Goal: Communication & Community: Answer question/provide support

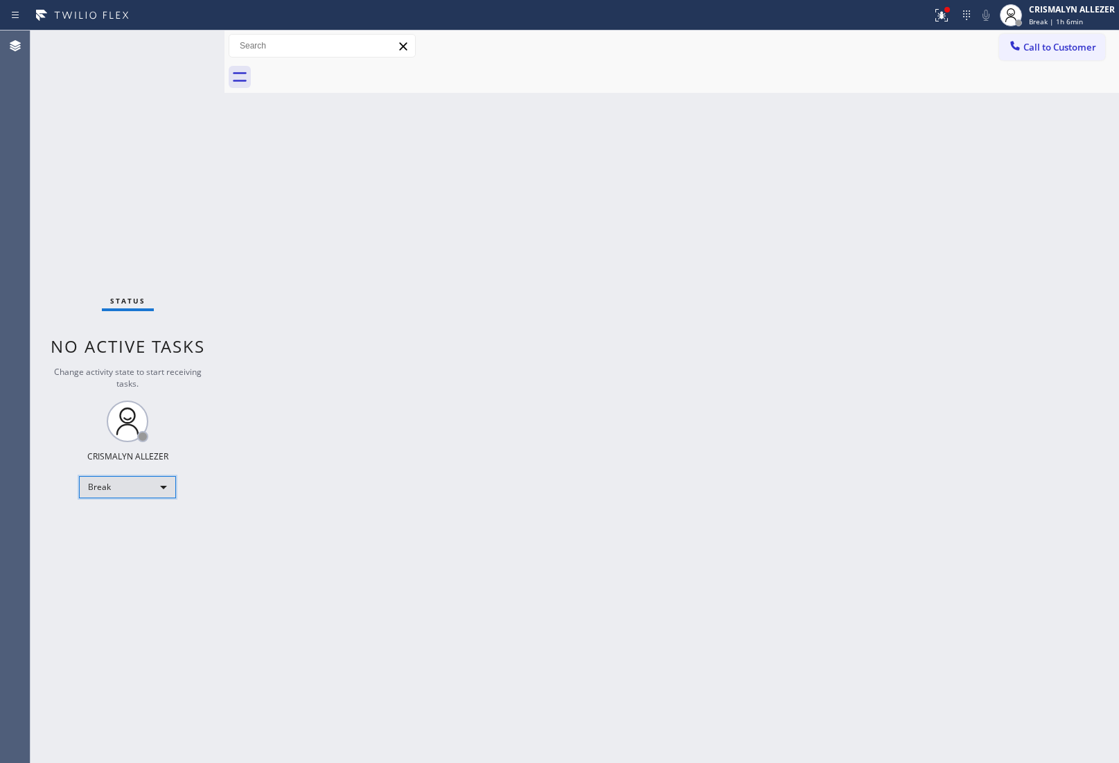
click at [170, 485] on div "Break" at bounding box center [127, 487] width 97 height 22
click at [149, 539] on li "Unavailable" at bounding box center [127, 540] width 94 height 17
drag, startPoint x: 943, startPoint y: 276, endPoint x: 864, endPoint y: 263, distance: 79.9
click at [943, 276] on div "Back to Dashboard Change Sender ID Customers Technicians Select a contact Outbo…" at bounding box center [671, 396] width 894 height 732
click at [1074, 48] on span "Call to Customer" at bounding box center [1059, 47] width 73 height 12
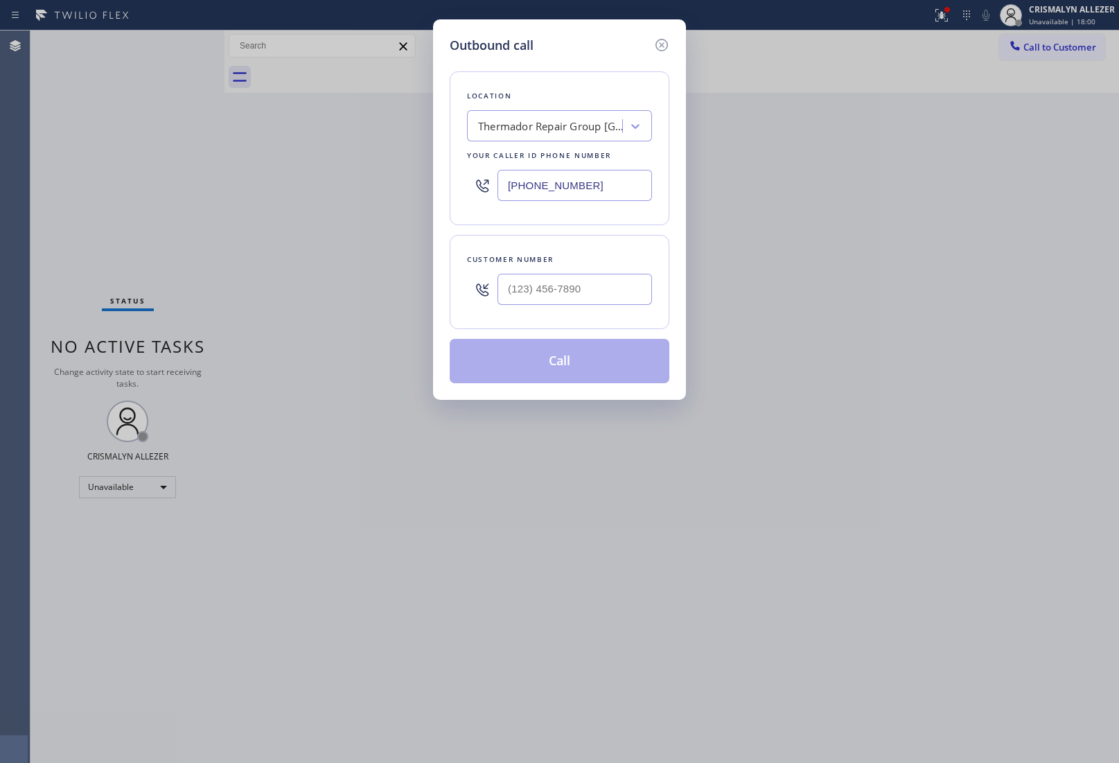
click at [516, 139] on div "Thermador Repair Group [GEOGRAPHIC_DATA] 2" at bounding box center [559, 125] width 185 height 31
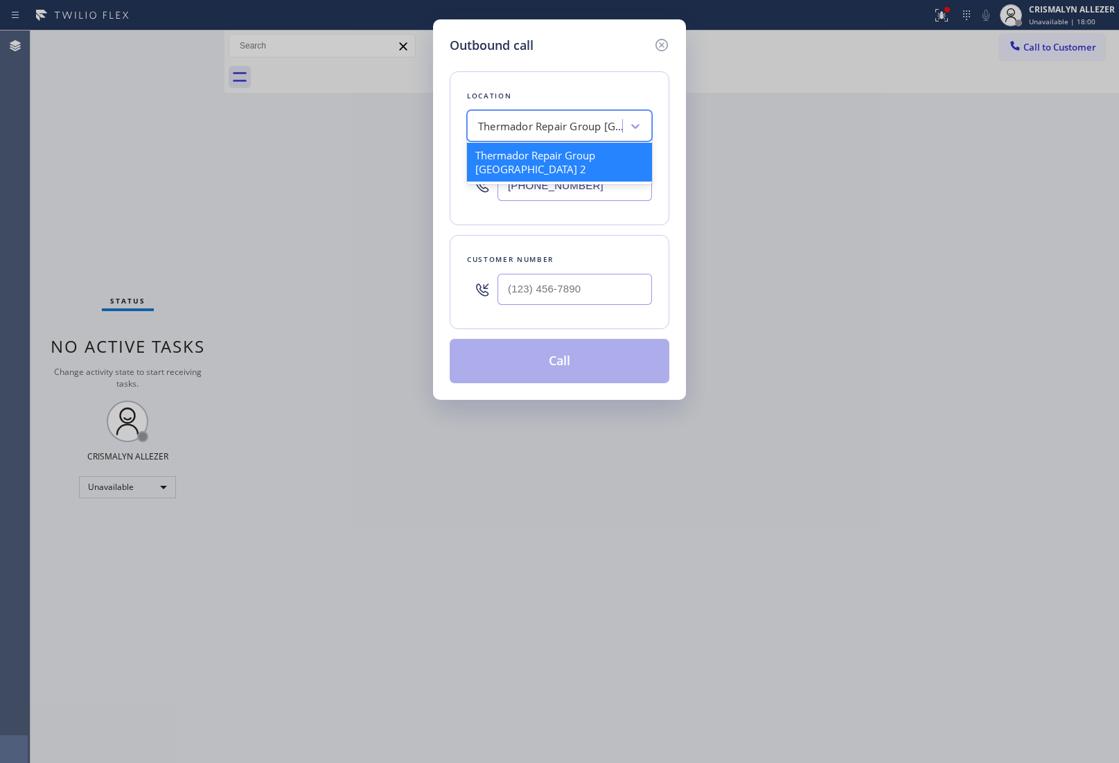
paste input "San Marcos Best Appliance"
type input "San Marcos Best Appliance"
click at [518, 165] on div "San Marcos Best Appliance" at bounding box center [559, 155] width 185 height 25
type input "[PHONE_NUMBER]"
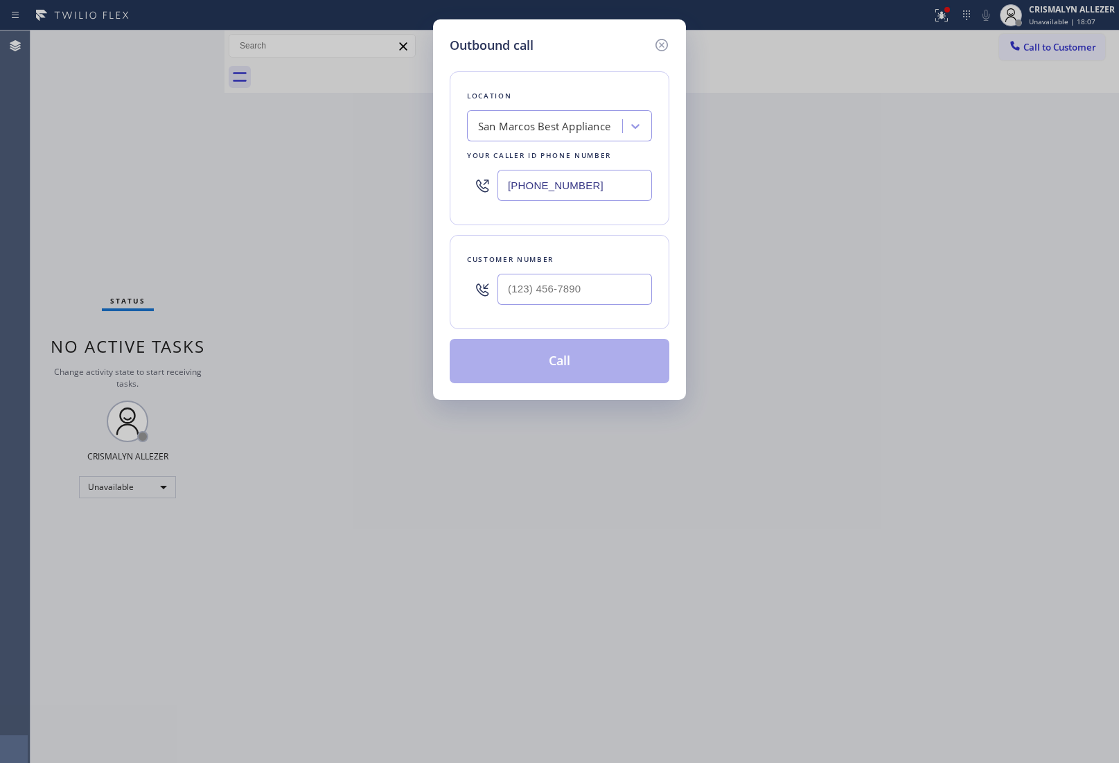
click at [1026, 205] on div "Outbound call Location [GEOGRAPHIC_DATA] Best Appliance Your caller id phone nu…" at bounding box center [559, 381] width 1119 height 763
click at [539, 289] on input "(___) ___-____" at bounding box center [574, 289] width 154 height 31
paste input "858) 337-4044"
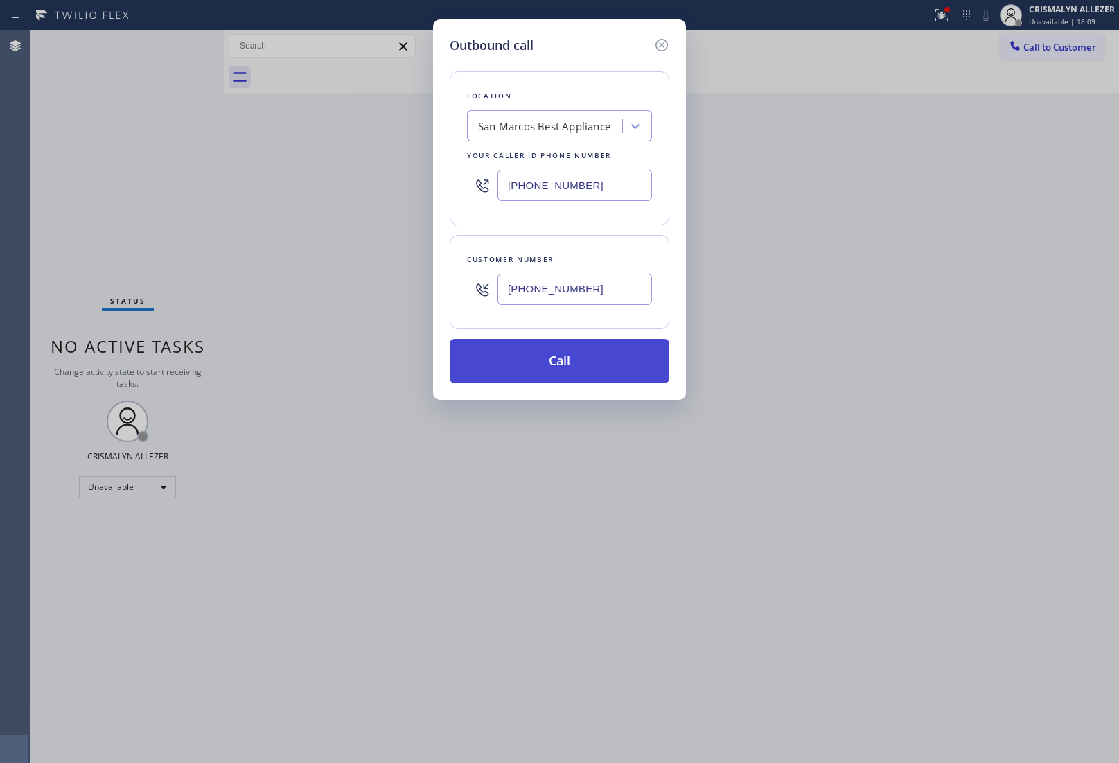
type input "[PHONE_NUMBER]"
click at [571, 368] on button "Call" at bounding box center [559, 361] width 220 height 44
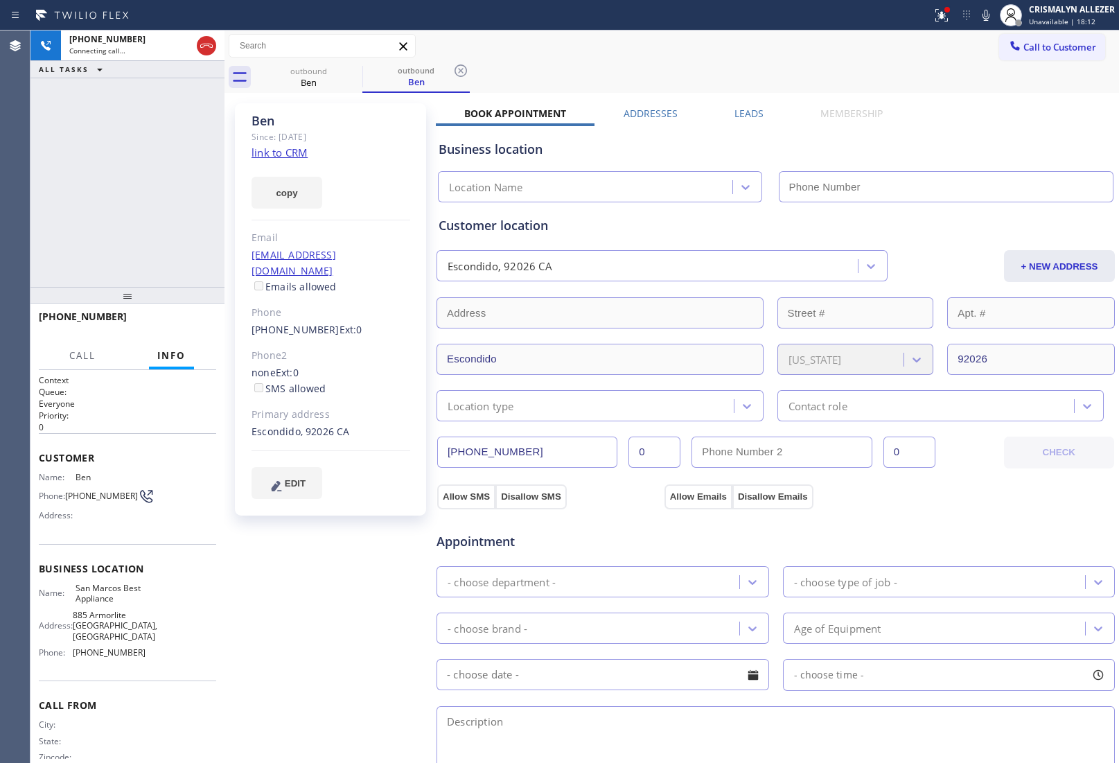
click at [291, 156] on link "link to CRM" at bounding box center [279, 152] width 56 height 14
type input "[PHONE_NUMBER]"
click at [181, 328] on button "HANG UP" at bounding box center [184, 322] width 64 height 19
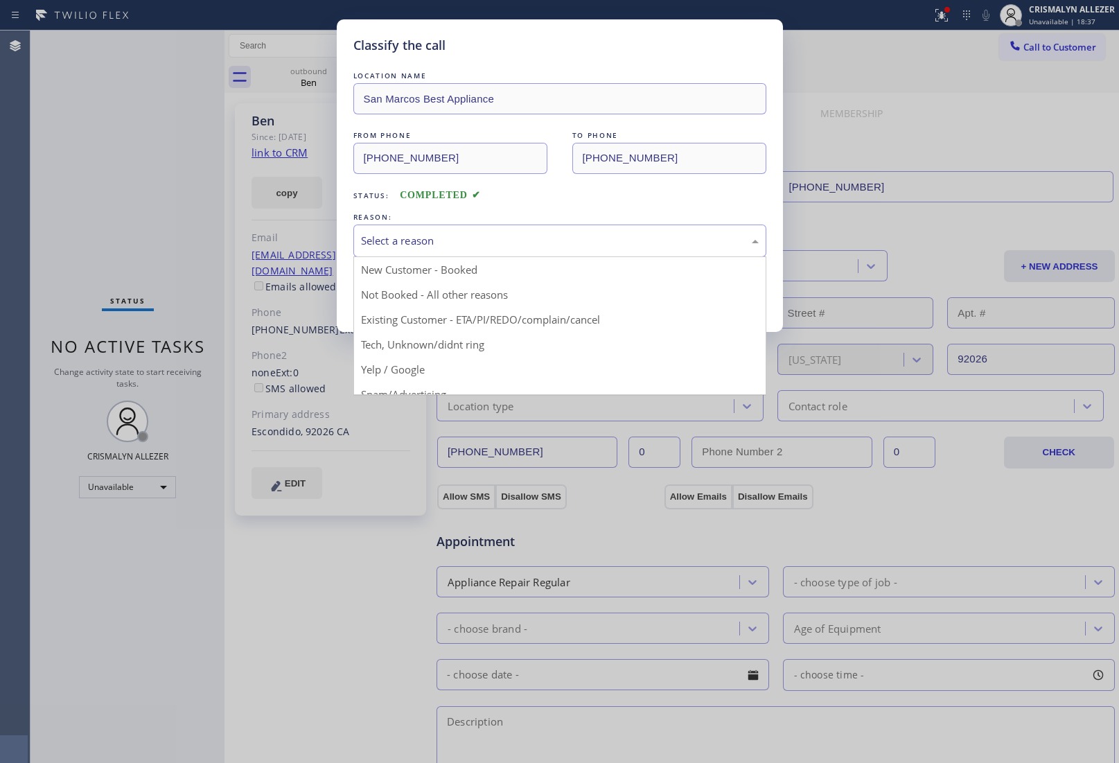
click at [513, 257] on div "Select a reason New Customer - Booked Not Booked - All other reasons Existing C…" at bounding box center [559, 240] width 413 height 33
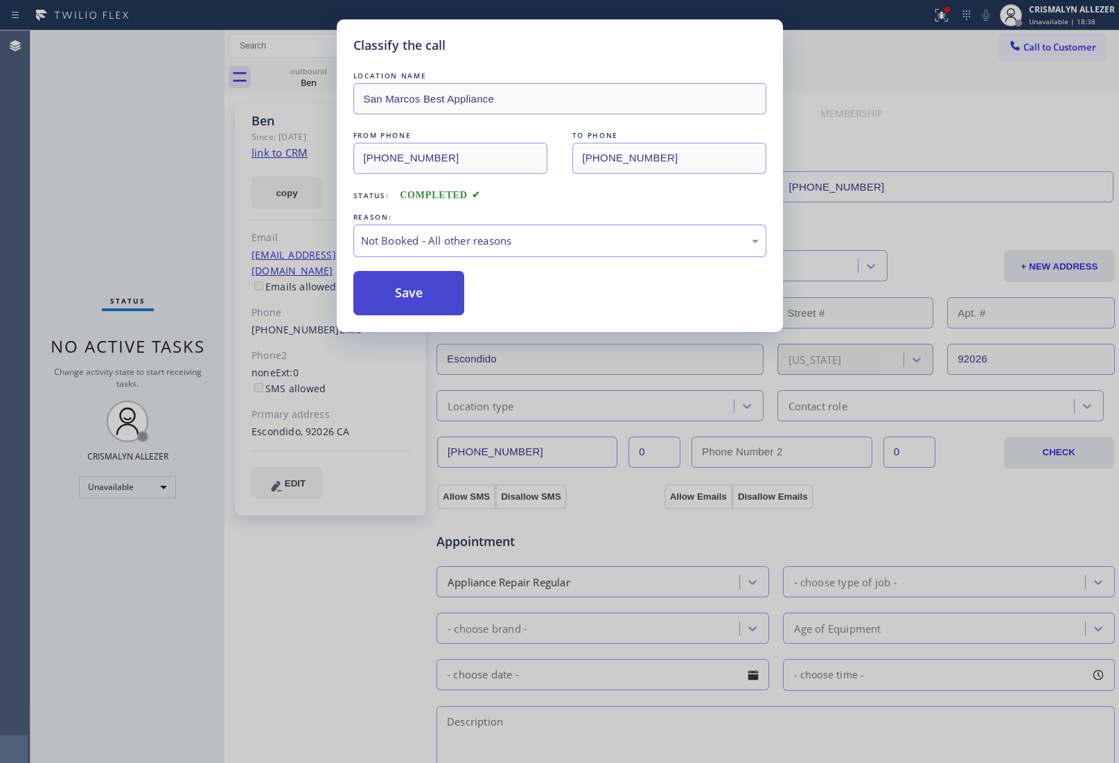
click at [423, 288] on button "Save" at bounding box center [409, 293] width 112 height 44
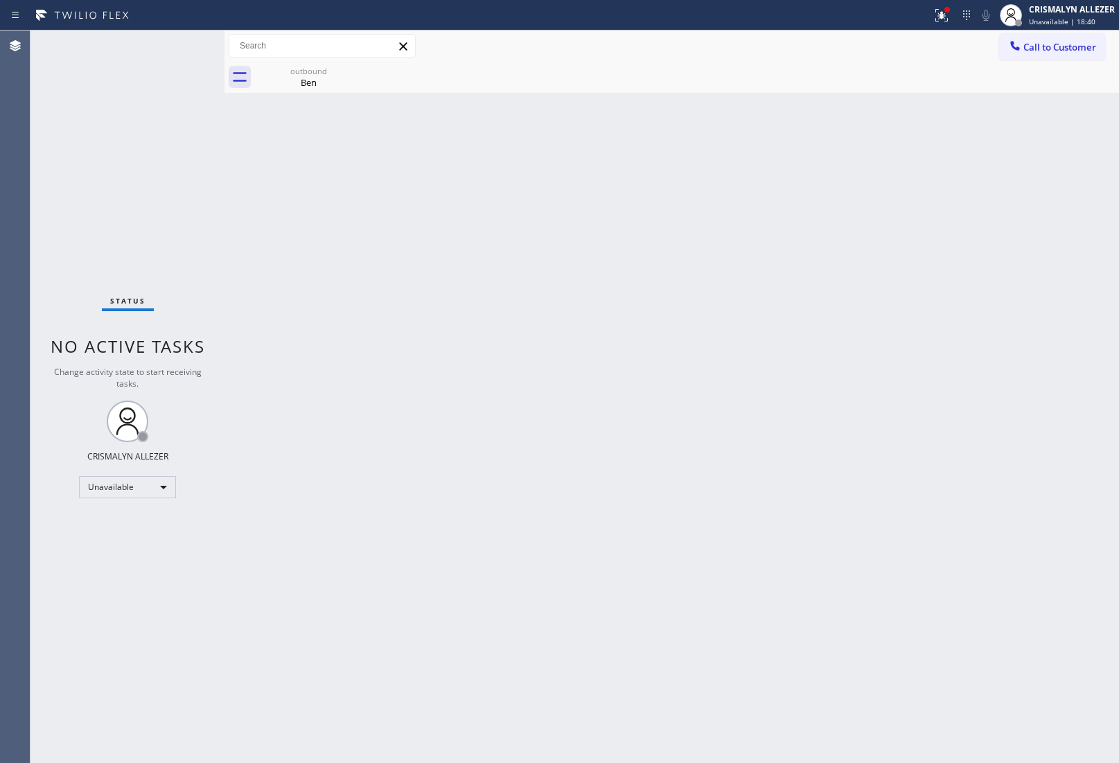
drag, startPoint x: 328, startPoint y: 84, endPoint x: 362, endPoint y: 68, distance: 38.4
click at [343, 78] on div "Ben" at bounding box center [308, 82] width 105 height 12
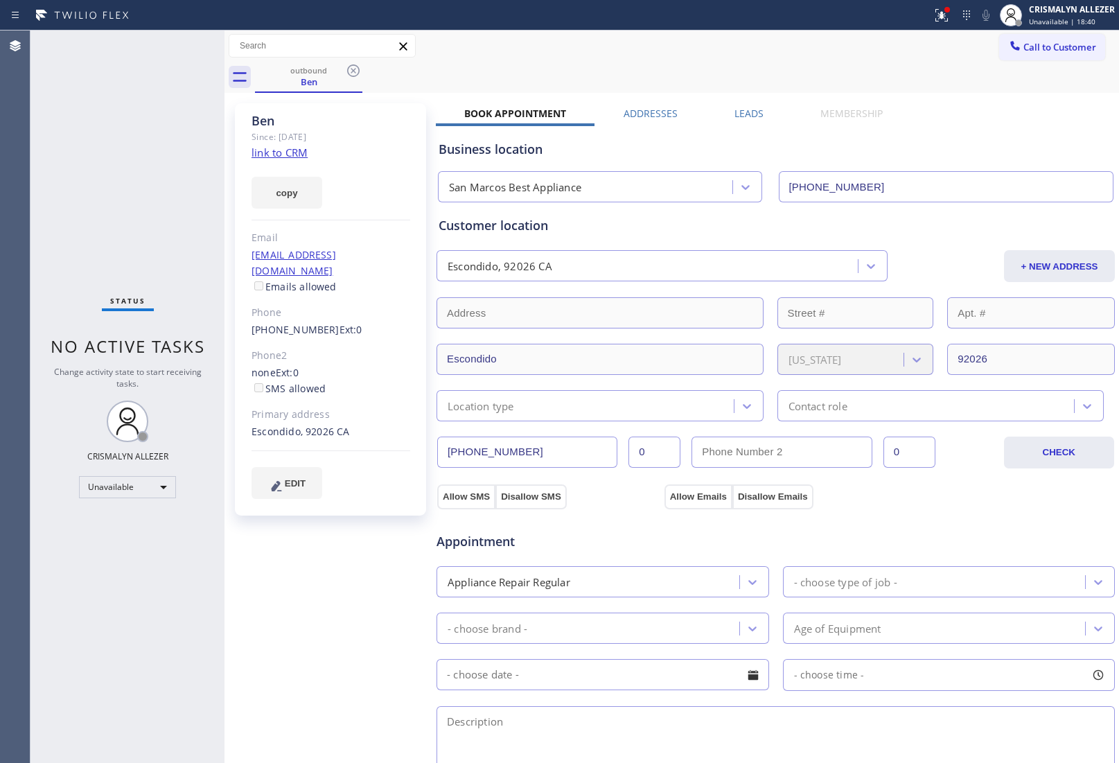
click at [348, 71] on icon at bounding box center [353, 70] width 17 height 17
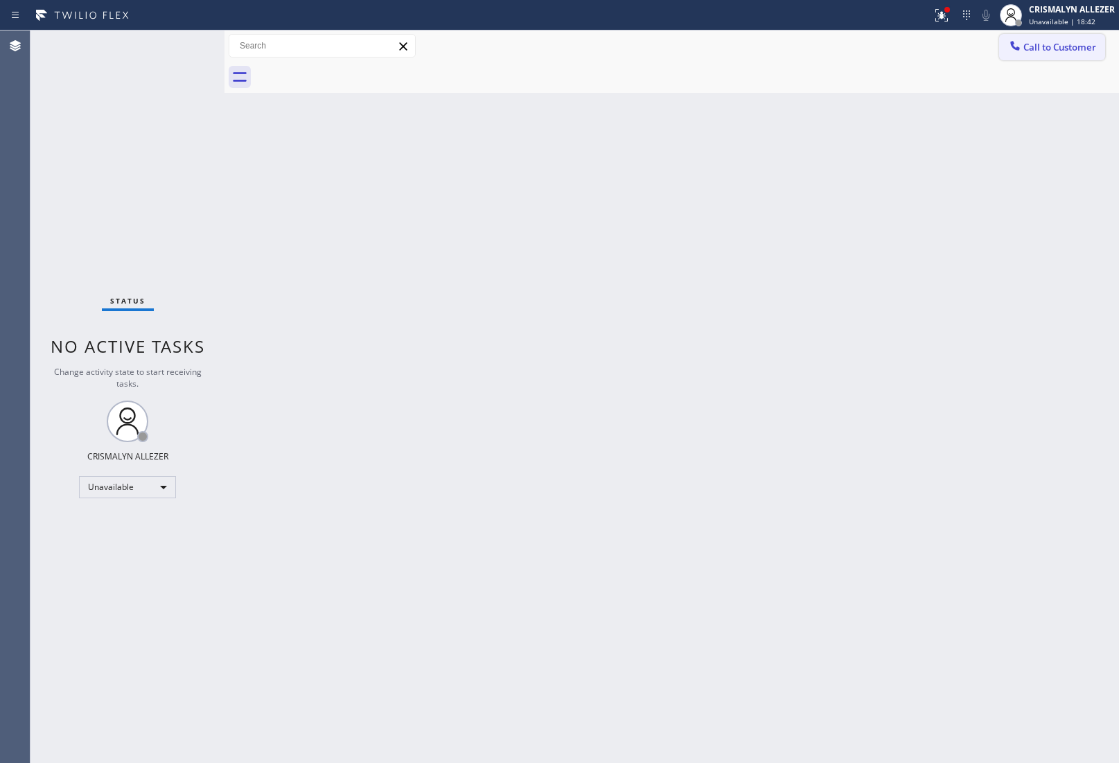
click at [1049, 53] on button "Call to Customer" at bounding box center [1052, 47] width 106 height 26
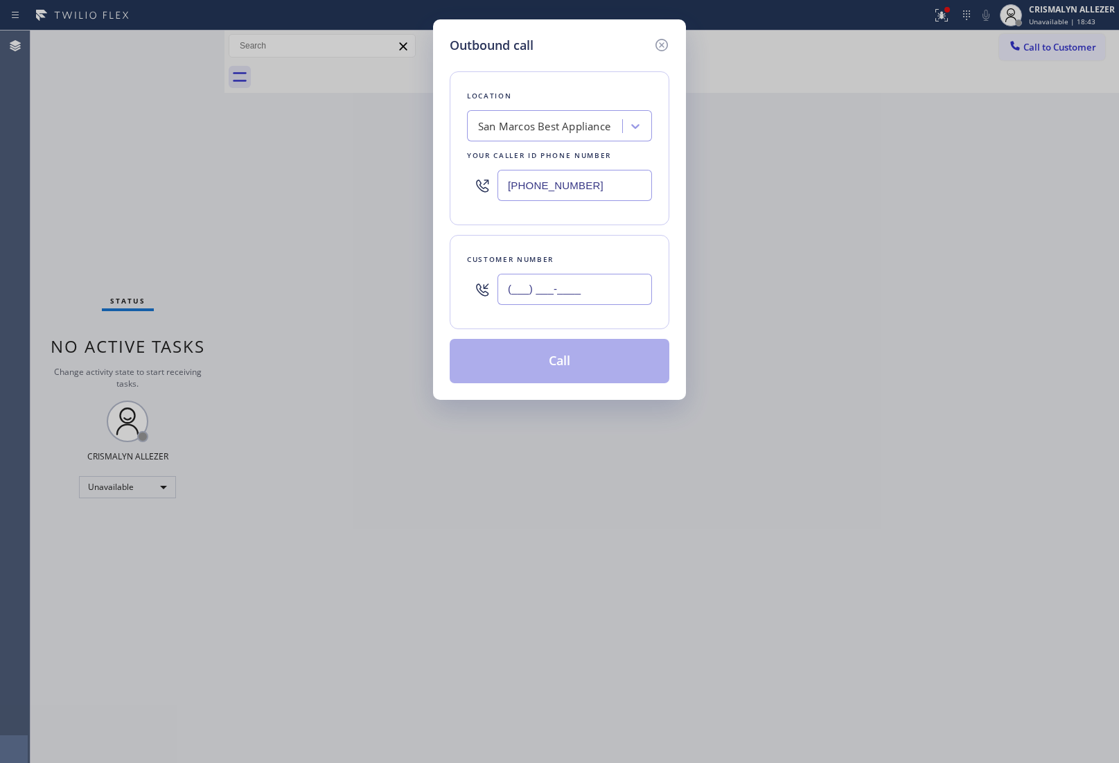
click at [634, 296] on input "(___) ___-____" at bounding box center [574, 289] width 154 height 31
paste input "text"
type input "(___) ___-____"
click at [908, 320] on div "Outbound call Location [GEOGRAPHIC_DATA] Best Appliance Your caller id phone nu…" at bounding box center [559, 381] width 1119 height 763
click at [562, 299] on input "(___) ___-____" at bounding box center [574, 289] width 154 height 31
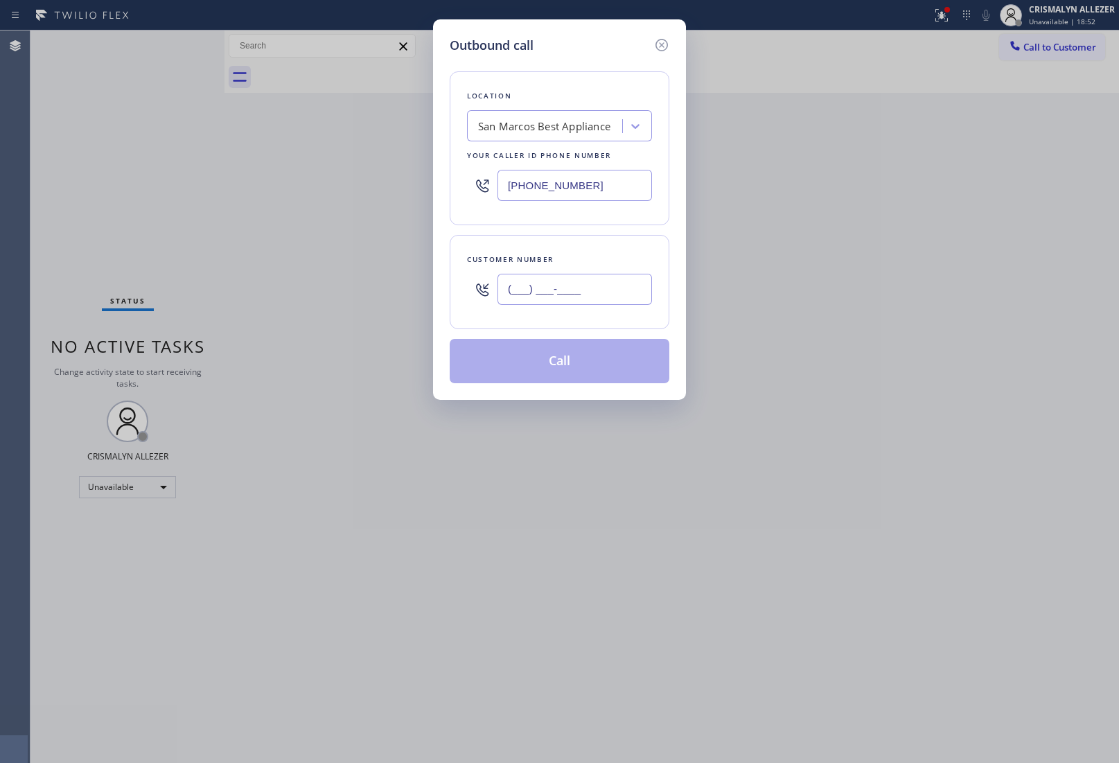
paste input "858) 337-4044"
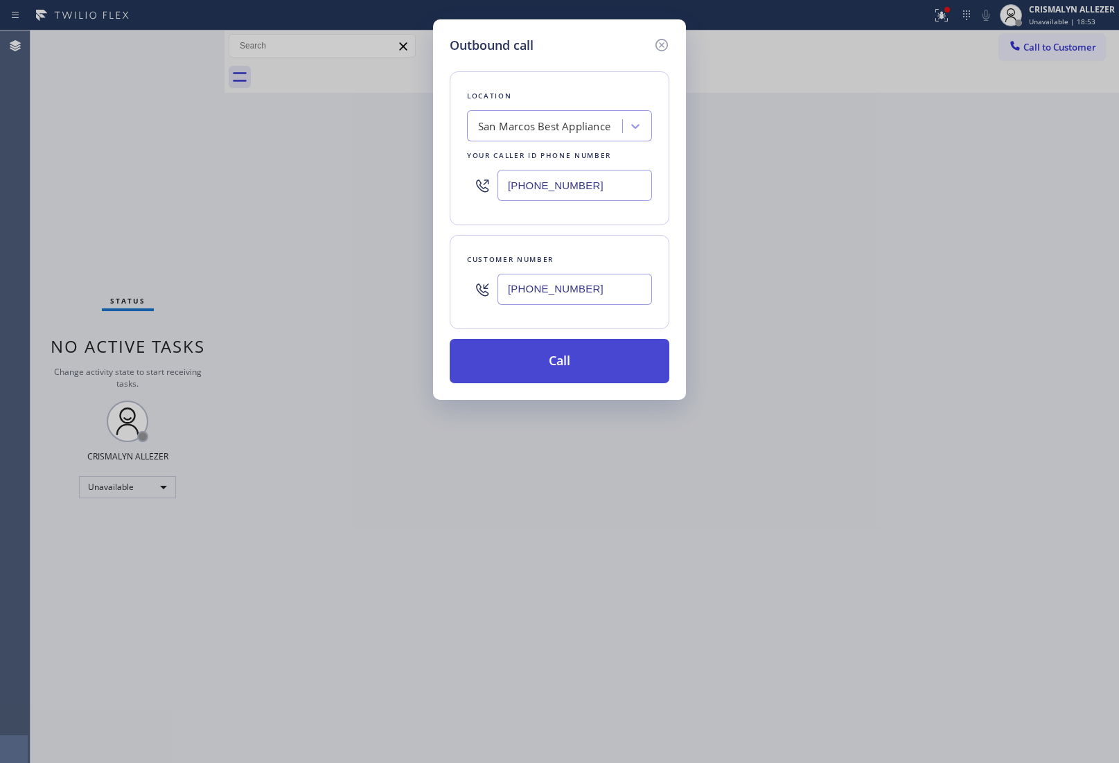
type input "[PHONE_NUMBER]"
click at [562, 354] on button "Call" at bounding box center [559, 361] width 220 height 44
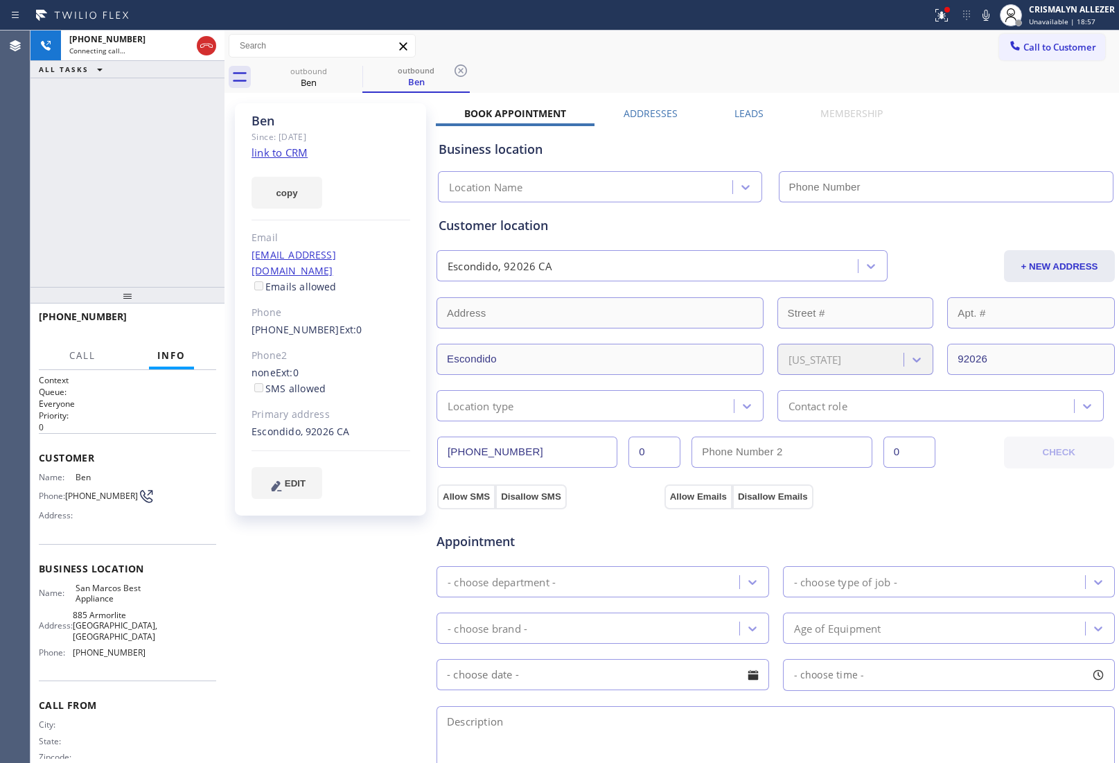
type input "[PHONE_NUMBER]"
click at [184, 328] on button "HANG UP" at bounding box center [184, 322] width 64 height 19
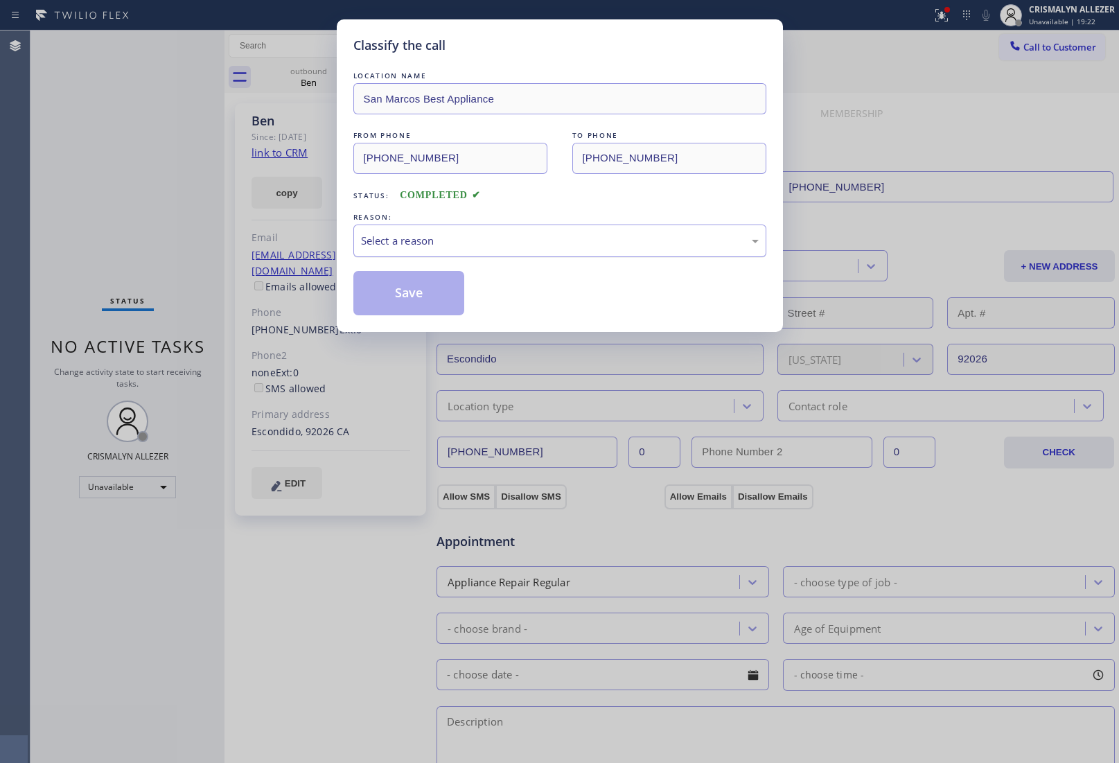
click at [566, 234] on div "Select a reason" at bounding box center [560, 241] width 398 height 16
click at [411, 303] on button "Save" at bounding box center [409, 293] width 112 height 44
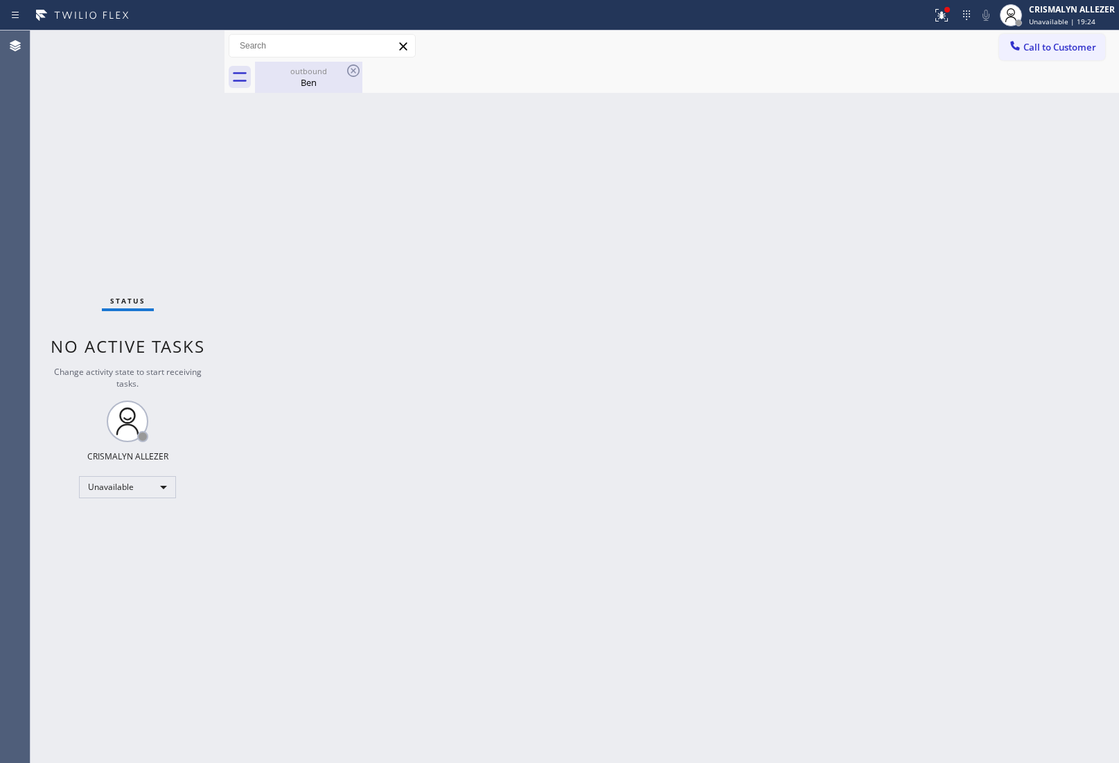
drag, startPoint x: 294, startPoint y: 82, endPoint x: 339, endPoint y: 78, distance: 45.2
click at [301, 82] on div "Ben" at bounding box center [308, 82] width 105 height 12
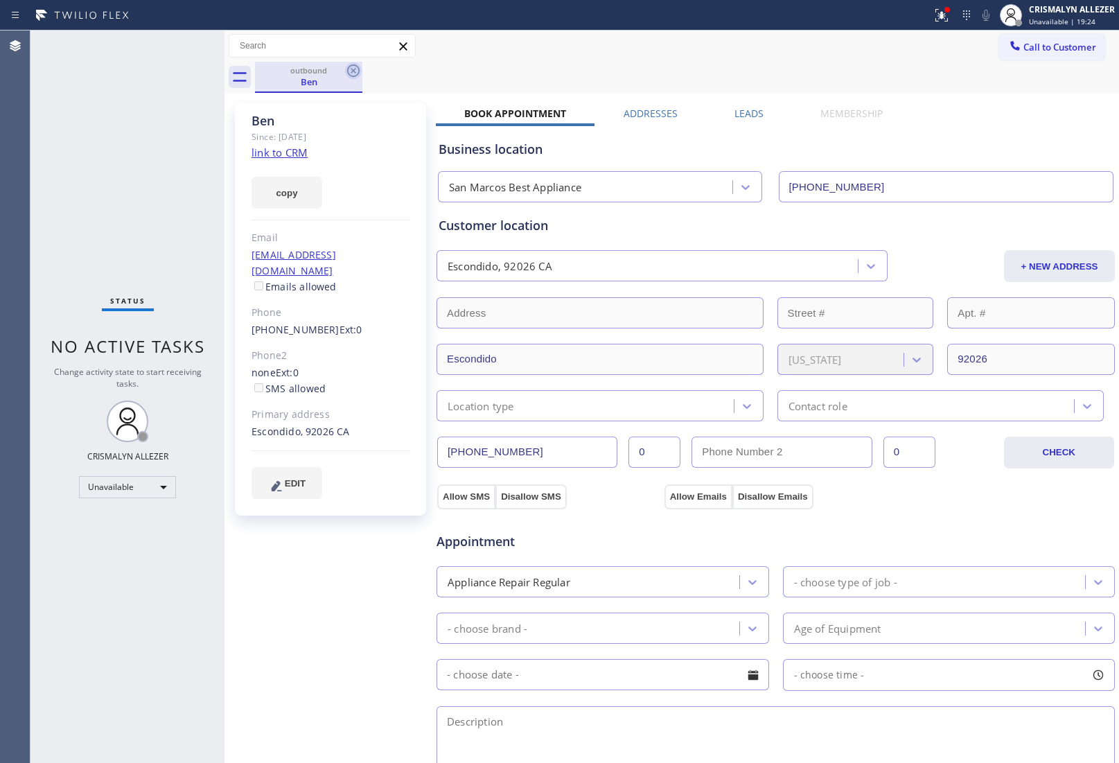
click at [350, 70] on icon at bounding box center [353, 70] width 17 height 17
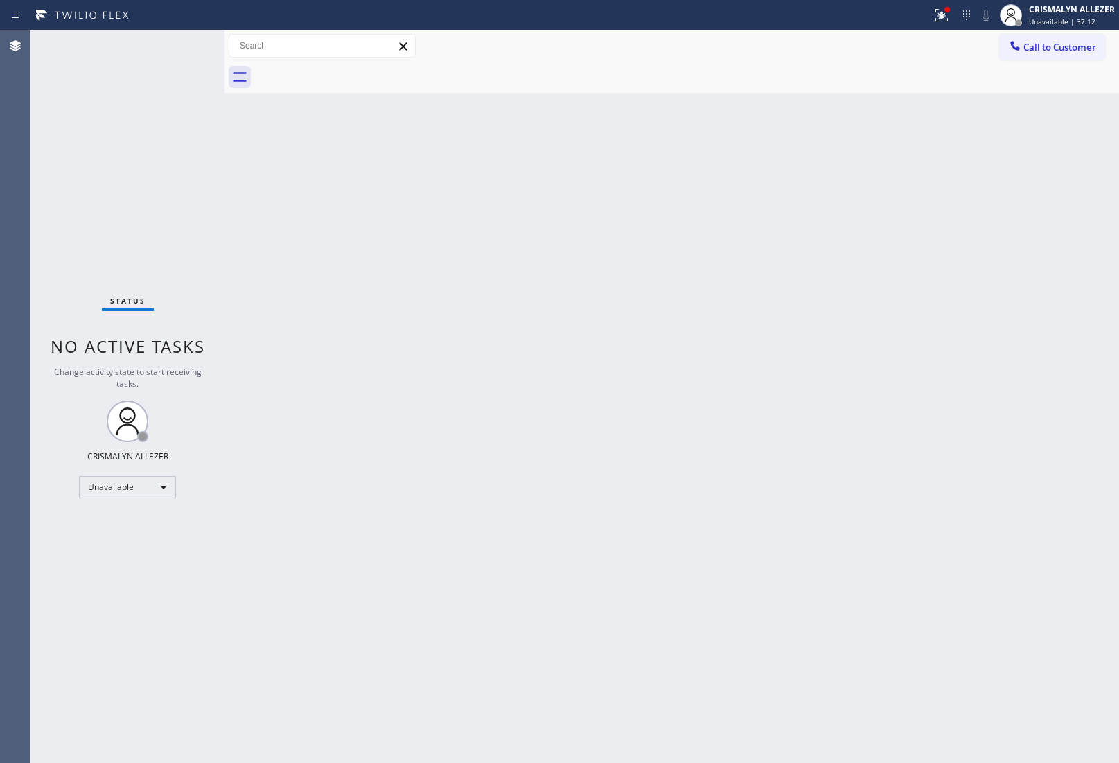
click at [945, 354] on div "Back to Dashboard Change Sender ID Customers Technicians Select a contact Outbo…" at bounding box center [671, 396] width 894 height 732
